Goal: Find specific page/section: Find specific page/section

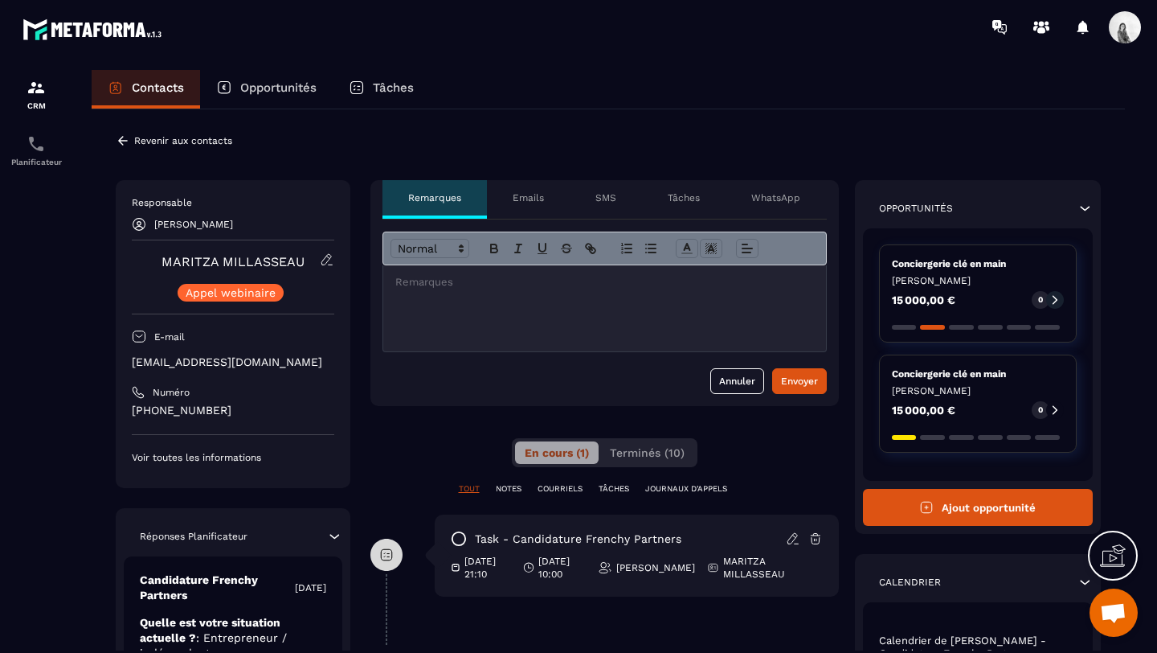
click at [156, 93] on p "Contacts" at bounding box center [158, 87] width 52 height 14
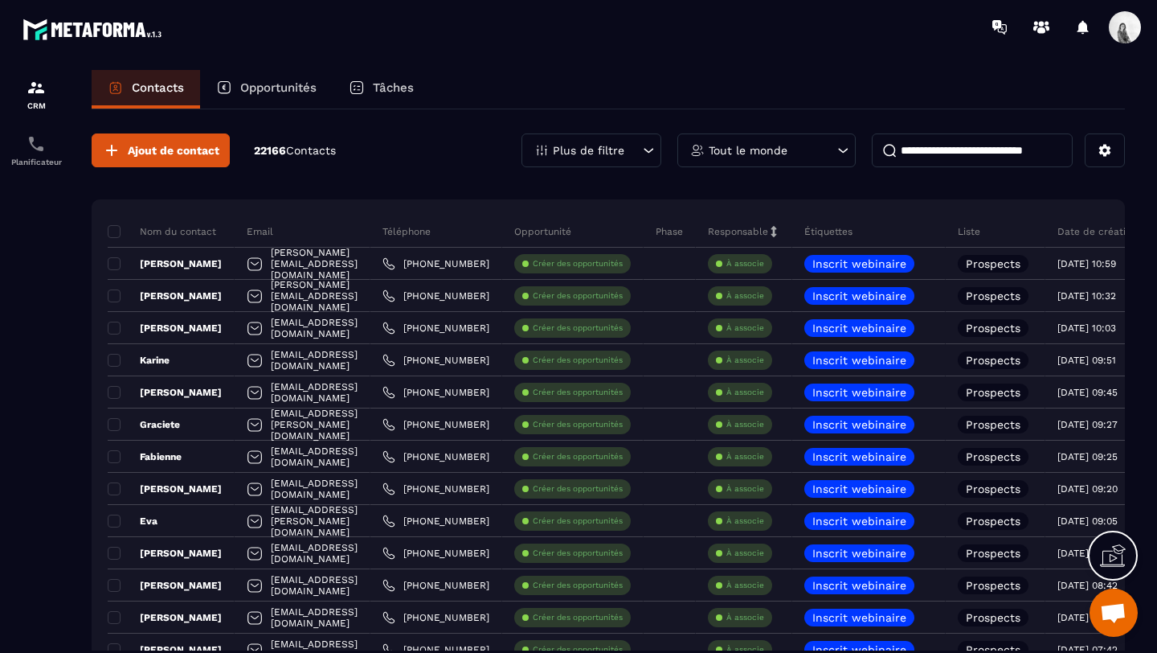
click at [728, 158] on div "Tout le monde" at bounding box center [767, 150] width 178 height 34
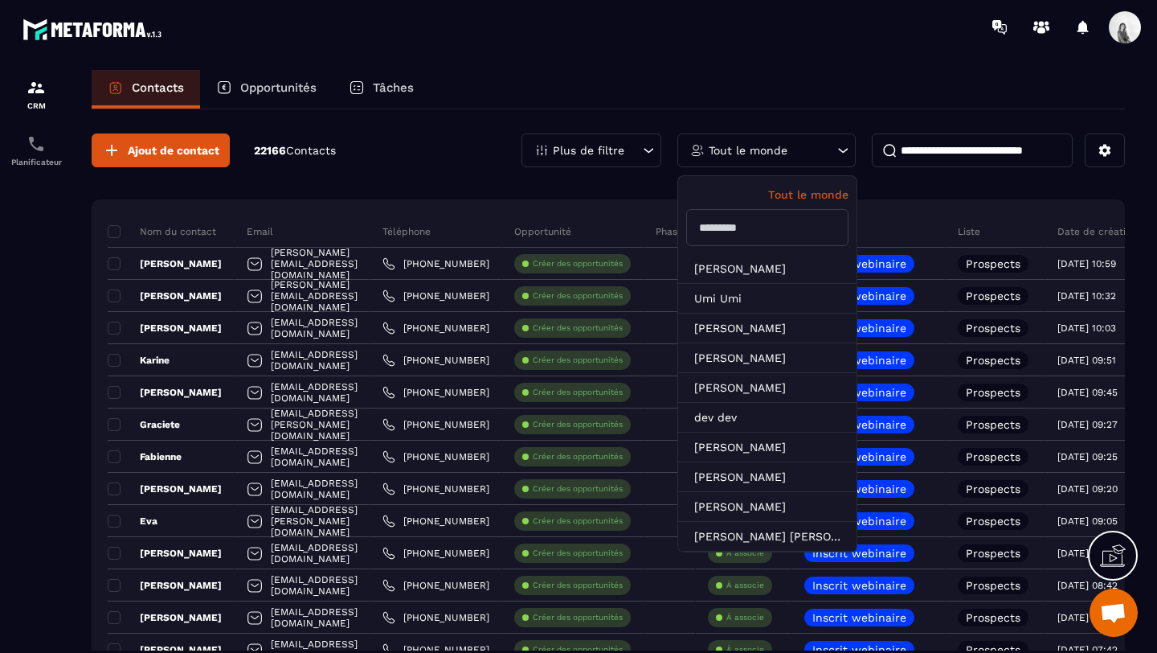
click at [788, 227] on input "text" at bounding box center [767, 227] width 162 height 37
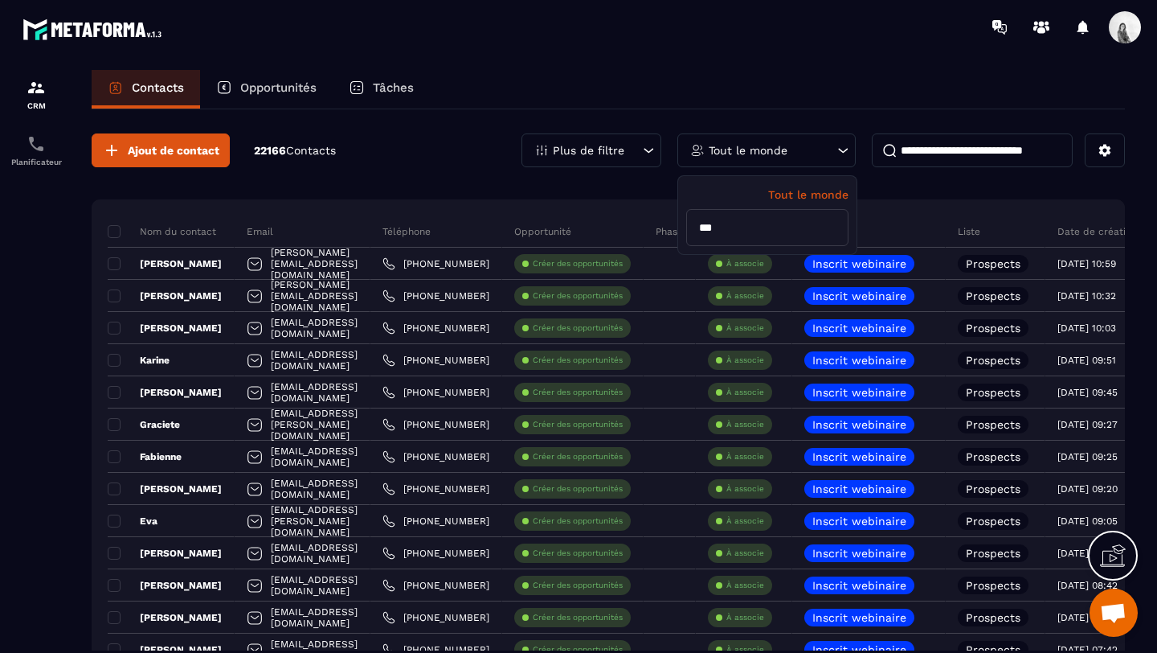
type input "****"
click at [737, 268] on li "[PERSON_NAME]" at bounding box center [767, 269] width 178 height 30
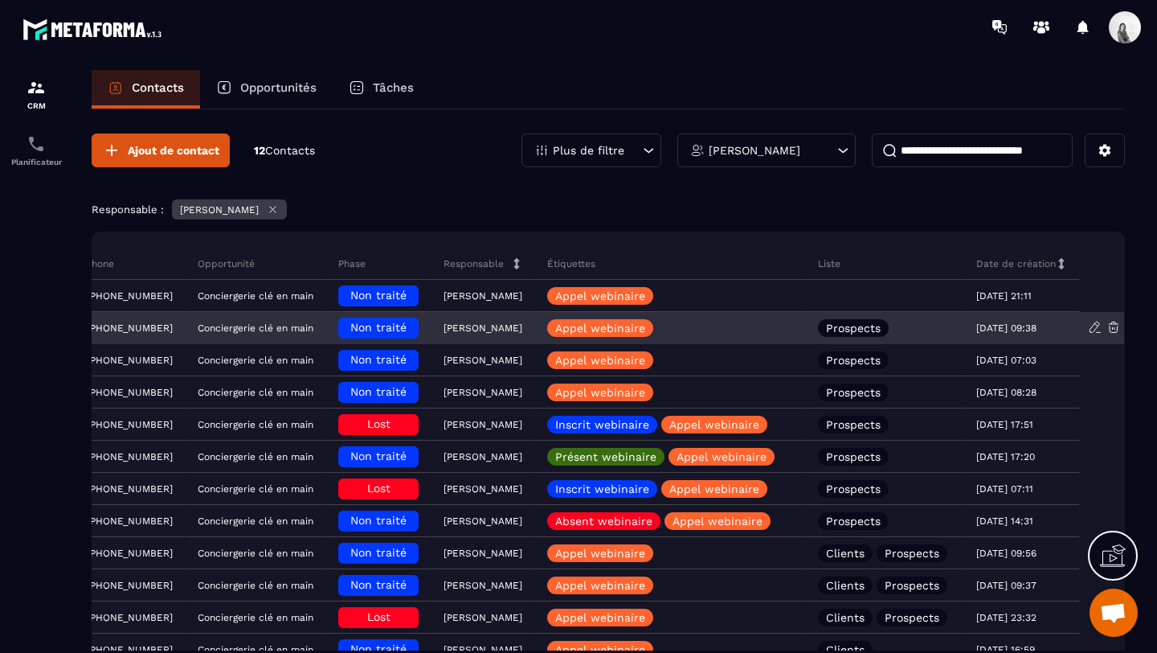
scroll to position [0, 356]
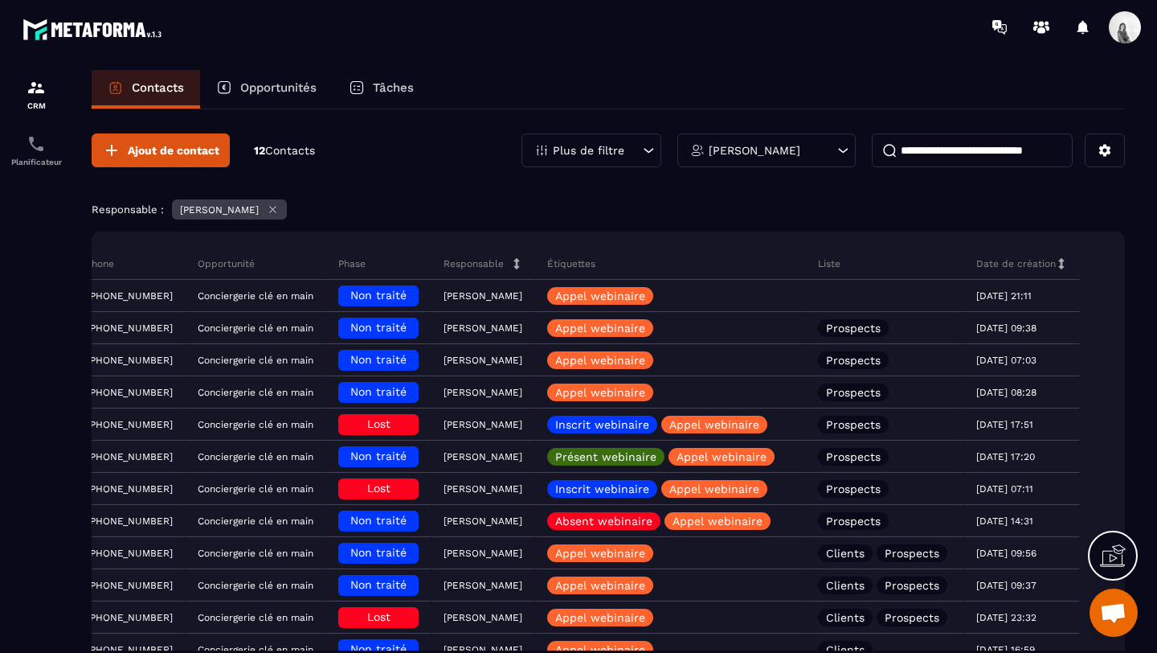
click at [398, 81] on p "Tâches" at bounding box center [393, 87] width 41 height 14
